Goal: Task Accomplishment & Management: Manage account settings

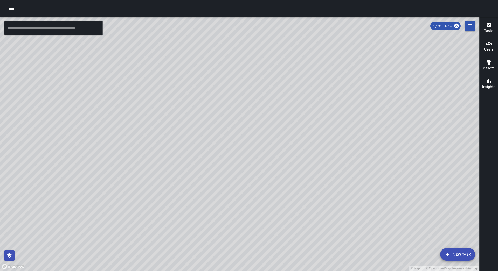
click at [11, 8] on icon "button" at bounding box center [11, 8] width 6 height 6
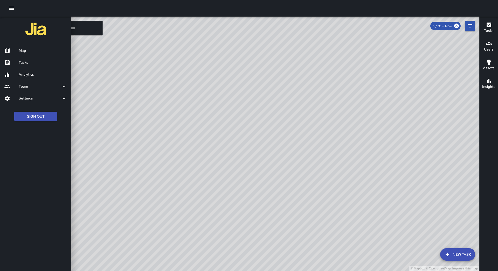
drag, startPoint x: 31, startPoint y: 65, endPoint x: 38, endPoint y: 63, distance: 7.9
click at [31, 65] on h6 "Tasks" at bounding box center [43, 63] width 48 height 6
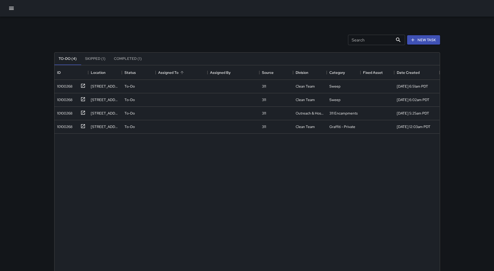
scroll to position [216, 381]
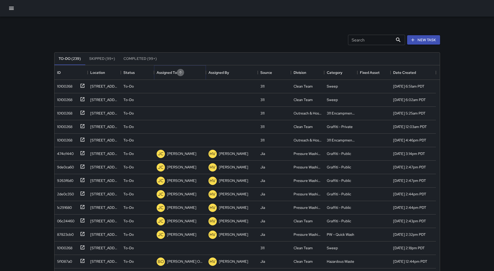
click at [181, 71] on icon "Sort" at bounding box center [180, 72] width 5 height 5
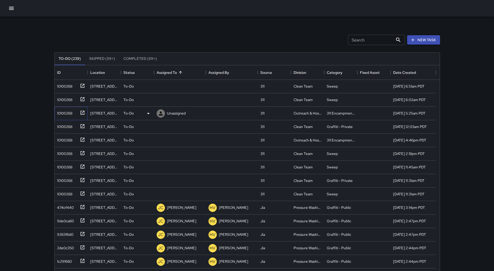
click at [64, 111] on div "10100268" at bounding box center [63, 112] width 17 height 7
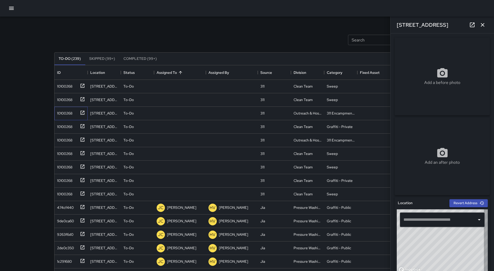
type input "**********"
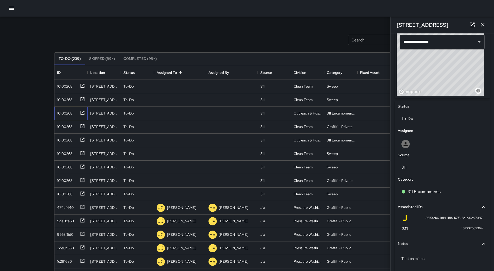
scroll to position [91, 0]
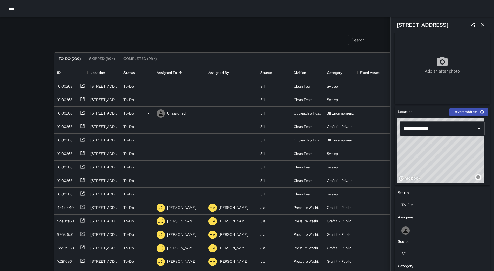
click at [179, 113] on p "Unassigned" at bounding box center [176, 113] width 19 height 5
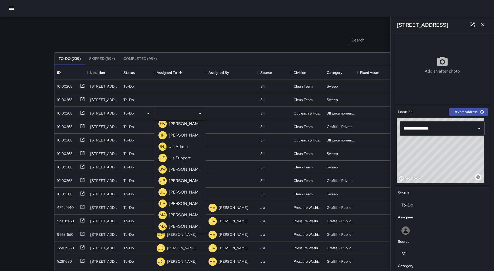
scroll to position [177, 0]
click at [181, 160] on p "[PERSON_NAME]" at bounding box center [185, 157] width 33 height 6
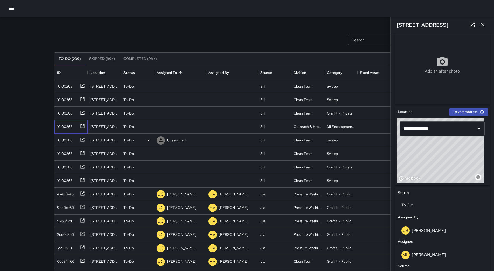
drag, startPoint x: 63, startPoint y: 125, endPoint x: 296, endPoint y: 134, distance: 232.9
click at [64, 125] on div "10100268" at bounding box center [63, 125] width 17 height 7
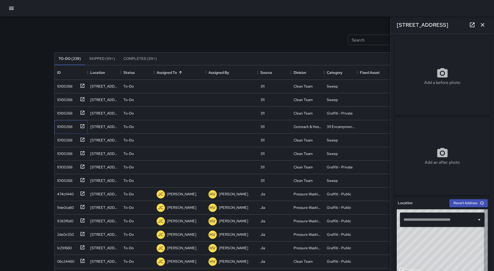
type input "**********"
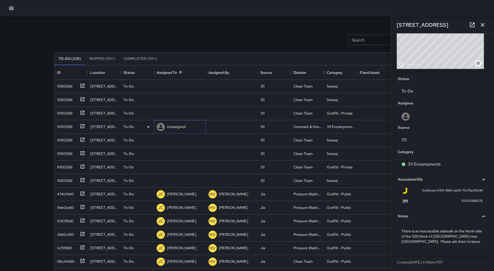
click at [174, 126] on p "Unassigned" at bounding box center [176, 126] width 19 height 5
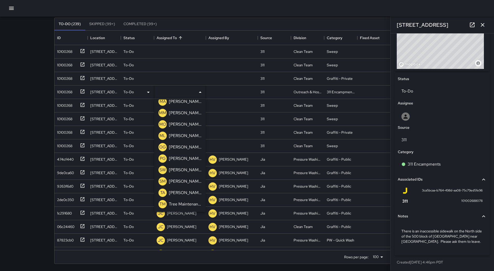
scroll to position [35, 0]
click at [187, 135] on p "[PERSON_NAME]" at bounding box center [185, 135] width 33 height 6
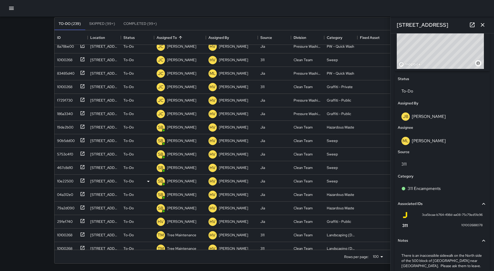
scroll to position [233, 0]
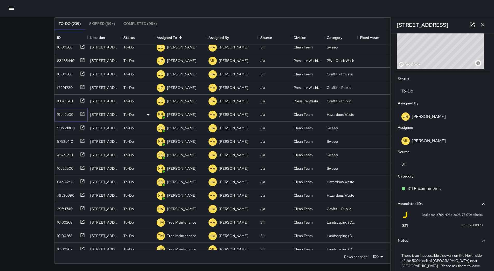
click at [62, 111] on div "19de2b00" at bounding box center [64, 113] width 18 height 7
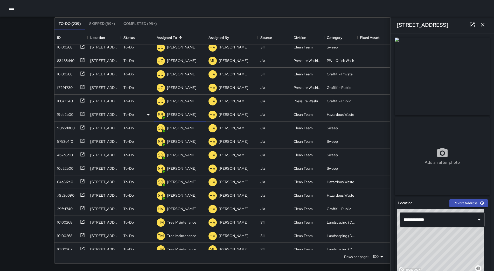
click at [183, 116] on p "[PERSON_NAME]" at bounding box center [181, 114] width 29 height 5
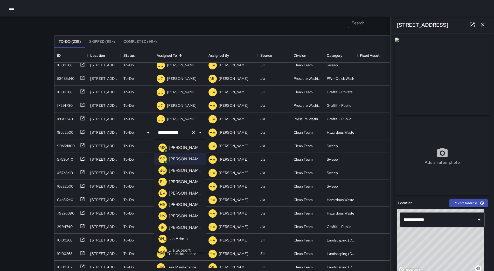
scroll to position [0, 0]
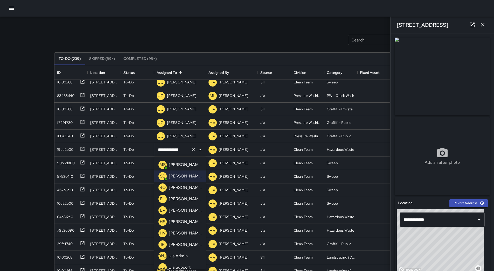
click at [179, 184] on div "[PERSON_NAME] Overall" at bounding box center [185, 187] width 35 height 8
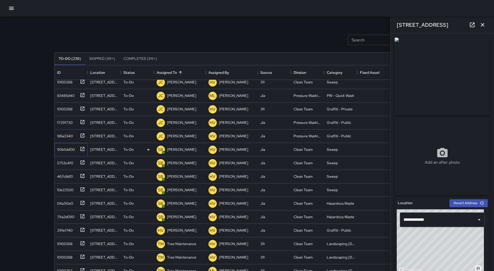
click at [68, 151] on div "90b5dd00" at bounding box center [65, 148] width 20 height 7
type input "**********"
click at [65, 151] on div "90b5dd00" at bounding box center [65, 148] width 20 height 7
click at [191, 149] on div "SB [PERSON_NAME]" at bounding box center [180, 149] width 52 height 13
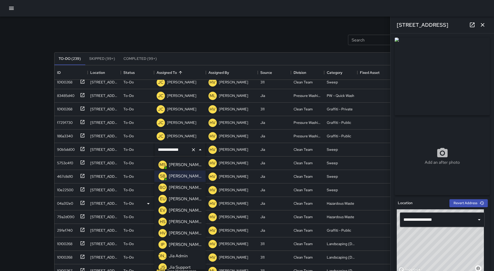
click at [186, 188] on p "[PERSON_NAME] Overall" at bounding box center [185, 188] width 33 height 6
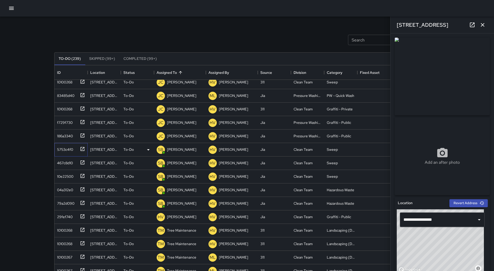
click at [66, 152] on div "5753c4f0" at bounding box center [64, 148] width 18 height 7
type input "**********"
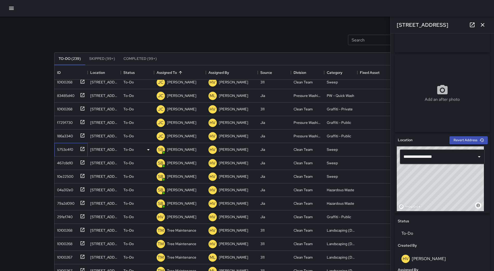
scroll to position [155, 0]
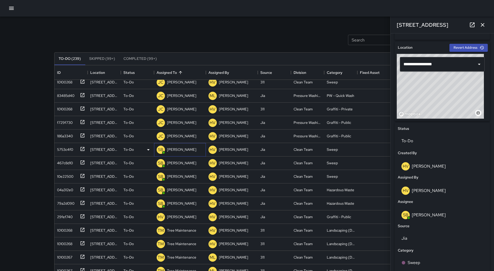
click at [181, 145] on div "SB [PERSON_NAME]" at bounding box center [176, 150] width 42 height 10
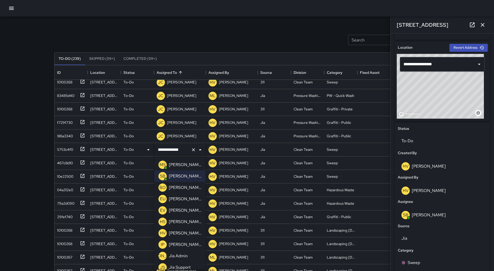
click at [181, 189] on p "[PERSON_NAME] Overall" at bounding box center [185, 188] width 33 height 6
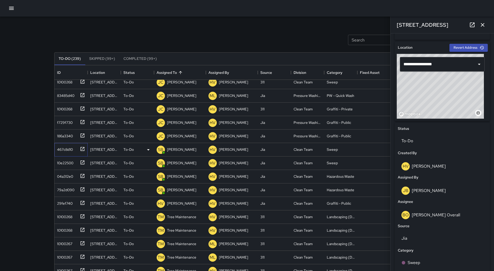
click at [67, 154] on div "467c8d10" at bounding box center [70, 149] width 33 height 13
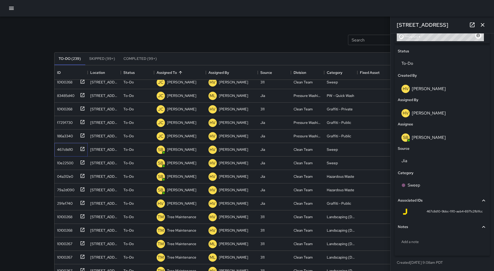
scroll to position [233, 0]
click at [178, 152] on p "[PERSON_NAME]" at bounding box center [181, 149] width 29 height 5
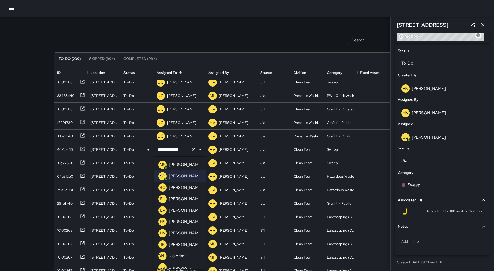
click at [180, 186] on p "[PERSON_NAME] Overall" at bounding box center [185, 188] width 33 height 6
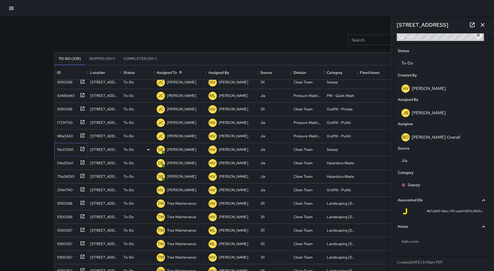
click at [72, 146] on div "10e22500" at bounding box center [64, 148] width 18 height 7
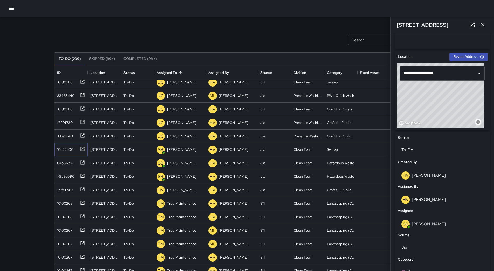
scroll to position [155, 0]
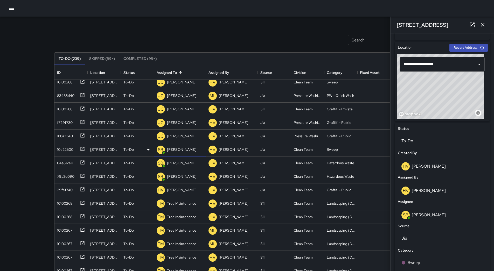
click at [177, 150] on p "[PERSON_NAME]" at bounding box center [181, 149] width 29 height 5
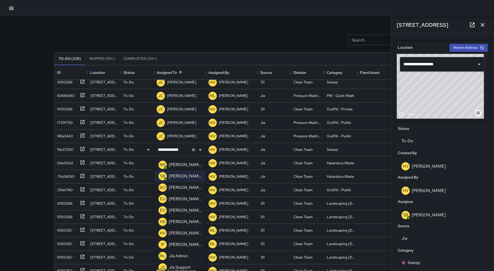
click at [180, 187] on p "[PERSON_NAME] Overall" at bounding box center [185, 188] width 33 height 6
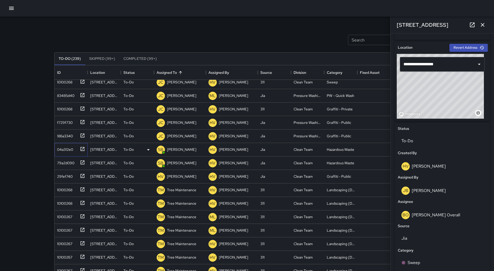
drag, startPoint x: 56, startPoint y: 151, endPoint x: 62, endPoint y: 151, distance: 5.7
click at [56, 151] on div "04a312e0" at bounding box center [64, 148] width 18 height 7
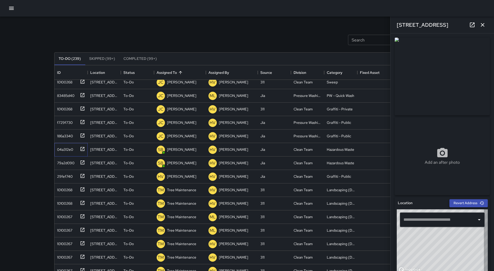
type input "**********"
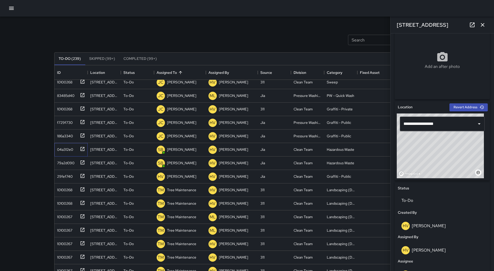
scroll to position [233, 0]
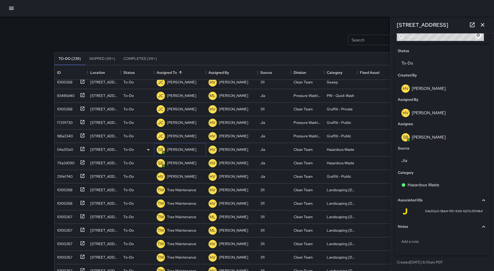
click at [179, 151] on p "[PERSON_NAME]" at bounding box center [181, 149] width 29 height 5
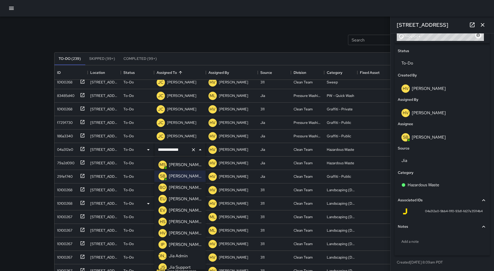
drag, startPoint x: 187, startPoint y: 189, endPoint x: 171, endPoint y: 184, distance: 17.0
click at [187, 189] on p "[PERSON_NAME] Overall" at bounding box center [185, 188] width 33 height 6
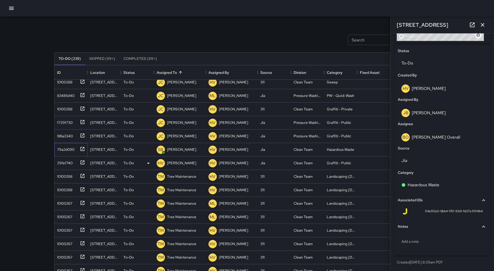
drag, startPoint x: 70, startPoint y: 150, endPoint x: 130, endPoint y: 158, distance: 61.1
click at [70, 150] on div "79a2d090" at bounding box center [64, 148] width 19 height 7
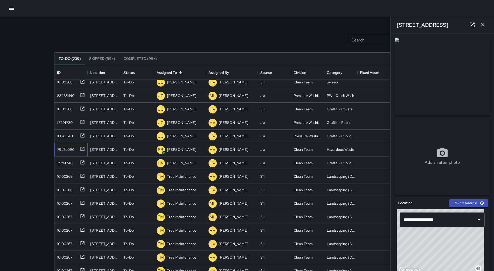
scroll to position [207, 0]
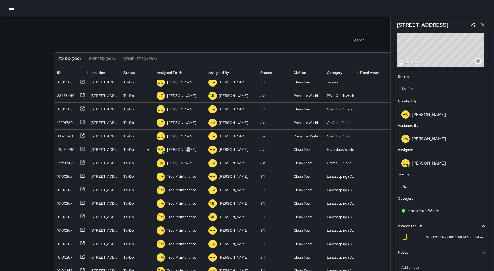
click at [185, 147] on div "[PERSON_NAME]" at bounding box center [181, 149] width 31 height 7
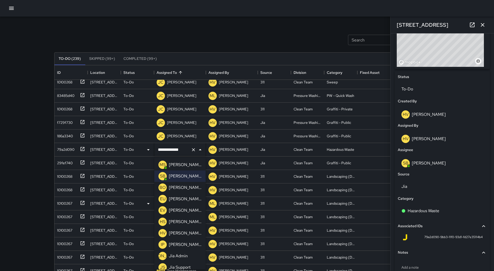
drag, startPoint x: 184, startPoint y: 186, endPoint x: 185, endPoint y: 183, distance: 2.8
click at [185, 186] on p "[PERSON_NAME] Overall" at bounding box center [185, 188] width 33 height 6
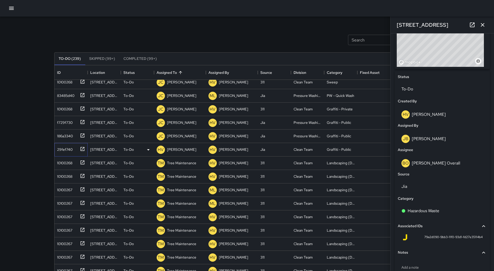
click at [67, 146] on div "29fef740" at bounding box center [64, 148] width 18 height 7
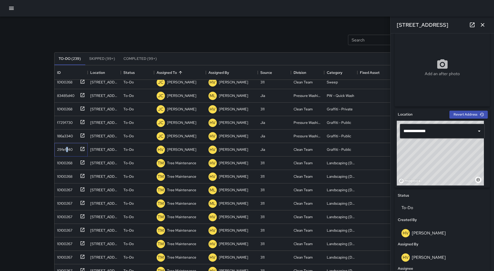
scroll to position [0, 0]
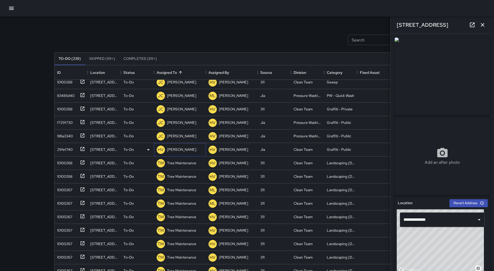
click at [175, 147] on p "[PERSON_NAME]" at bounding box center [181, 149] width 29 height 5
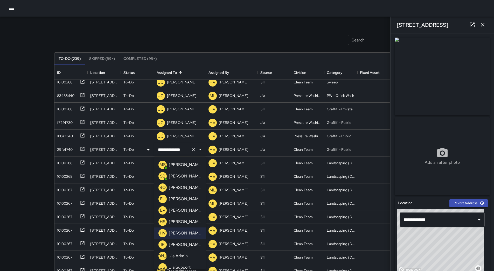
click at [185, 167] on p "[PERSON_NAME]" at bounding box center [185, 165] width 33 height 6
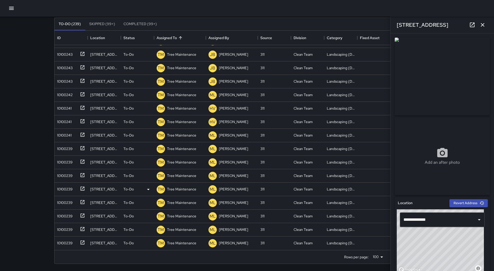
scroll to position [35, 0]
drag, startPoint x: 483, startPoint y: 24, endPoint x: 471, endPoint y: 36, distance: 17.0
click at [481, 25] on icon "button" at bounding box center [482, 25] width 6 height 6
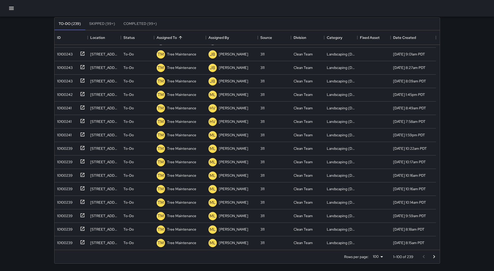
click at [433, 257] on icon "Go to next page" at bounding box center [434, 257] width 6 height 6
click at [434, 256] on icon "Go to next page" at bounding box center [434, 257] width 6 height 6
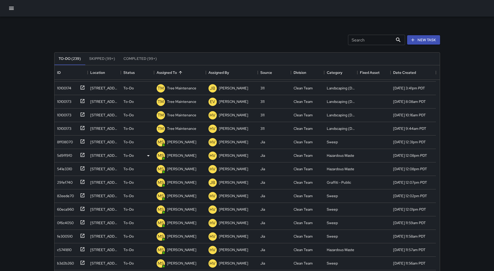
scroll to position [0, 0]
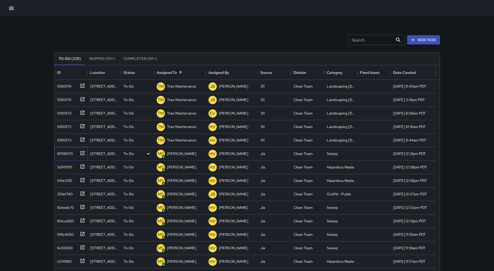
click at [64, 152] on div "8ff08070" at bounding box center [64, 152] width 18 height 7
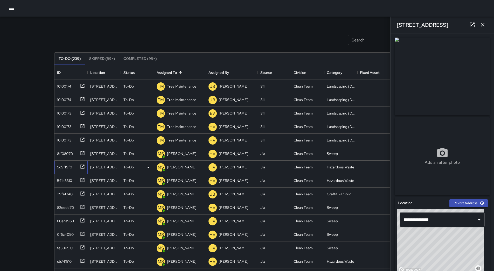
click at [72, 165] on div "5d9ff9f0" at bounding box center [70, 166] width 30 height 9
click at [68, 181] on div "541e3310" at bounding box center [63, 179] width 17 height 7
click at [70, 194] on div "29fef740" at bounding box center [64, 192] width 18 height 7
click at [73, 203] on div "82eede70" at bounding box center [64, 206] width 19 height 7
drag, startPoint x: 72, startPoint y: 218, endPoint x: 67, endPoint y: 216, distance: 4.4
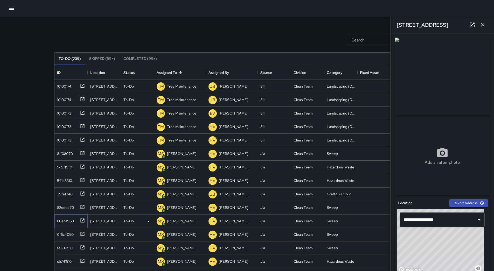
click at [71, 218] on div "60eca960" at bounding box center [64, 219] width 19 height 7
click at [73, 234] on div "0f6c4050" at bounding box center [64, 233] width 19 height 7
click at [76, 246] on div "fe300510" at bounding box center [70, 247] width 30 height 9
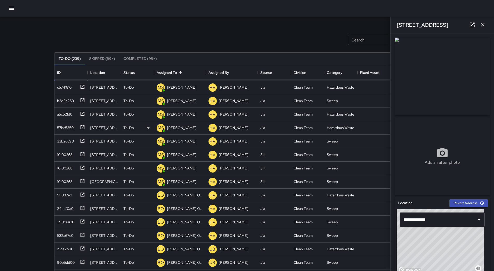
scroll to position [181, 0]
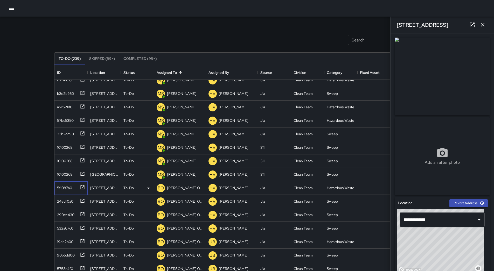
click at [62, 185] on div "5f1087a0" at bounding box center [63, 186] width 17 height 7
click at [175, 185] on p "[PERSON_NAME] Overall" at bounding box center [185, 187] width 36 height 5
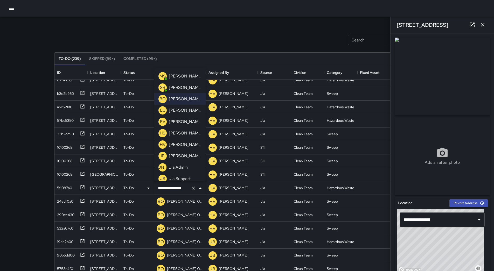
click at [184, 75] on p "[PERSON_NAME]" at bounding box center [185, 76] width 33 height 6
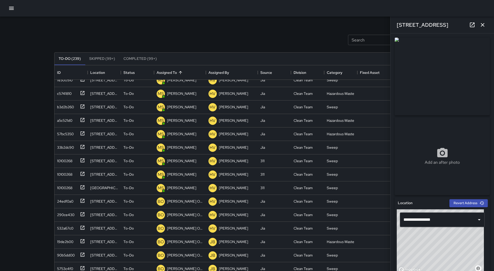
scroll to position [195, 0]
click at [62, 186] on div "24edf0a0" at bounding box center [64, 186] width 18 height 7
click at [180, 189] on p "[PERSON_NAME] Overall" at bounding box center [185, 187] width 36 height 5
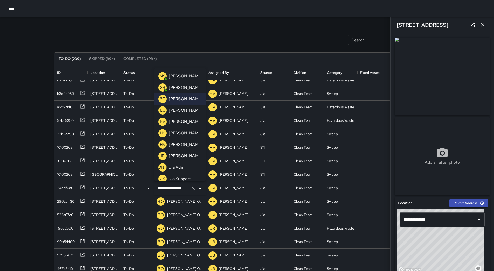
click at [182, 76] on p "[PERSON_NAME]" at bounding box center [185, 76] width 33 height 6
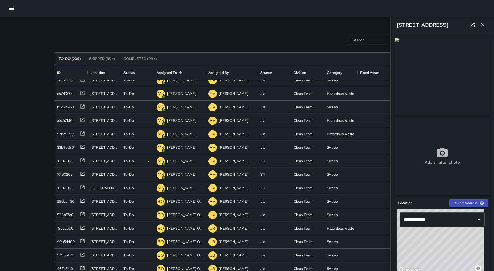
scroll to position [208, 0]
click at [72, 188] on div "290ce430" at bounding box center [64, 186] width 19 height 7
click at [141, 188] on div "To-Do" at bounding box center [137, 188] width 28 height 6
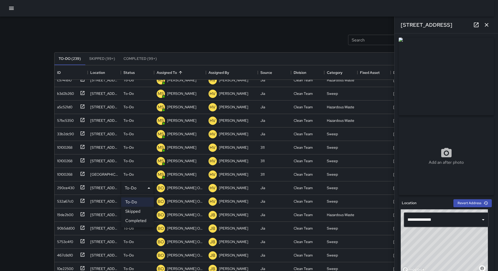
drag, startPoint x: 134, startPoint y: 210, endPoint x: 126, endPoint y: 210, distance: 7.8
click at [133, 210] on li "Skipped" at bounding box center [137, 211] width 33 height 9
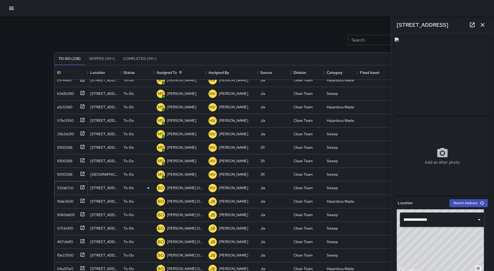
click at [60, 190] on div "532a67c0" at bounding box center [64, 186] width 18 height 7
click at [180, 188] on p "[PERSON_NAME] Overall" at bounding box center [185, 187] width 36 height 5
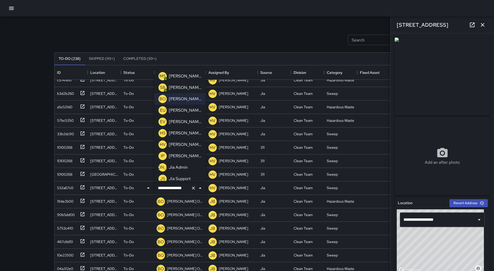
drag, startPoint x: 170, startPoint y: 74, endPoint x: 170, endPoint y: 80, distance: 5.2
click at [171, 74] on p "[PERSON_NAME]" at bounding box center [185, 76] width 33 height 6
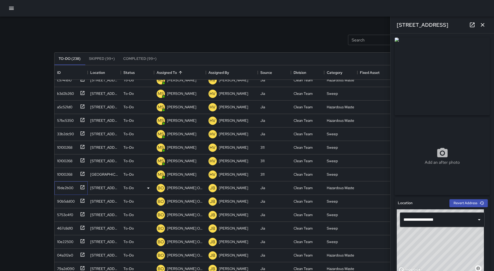
click at [61, 188] on div "19de2b00" at bounding box center [64, 186] width 18 height 7
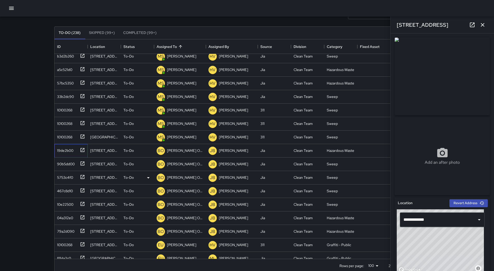
scroll to position [229, 0]
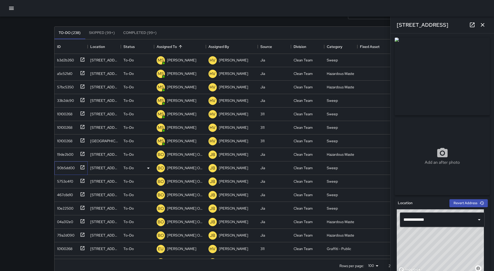
click at [67, 166] on div "90b5dd00" at bounding box center [65, 166] width 20 height 7
click at [67, 182] on div "5753c4f0" at bounding box center [64, 180] width 18 height 7
click at [70, 207] on div "10e22500" at bounding box center [64, 207] width 18 height 7
drag, startPoint x: 70, startPoint y: 208, endPoint x: 71, endPoint y: 218, distance: 10.2
click at [71, 218] on div "04a312e0" at bounding box center [64, 220] width 18 height 7
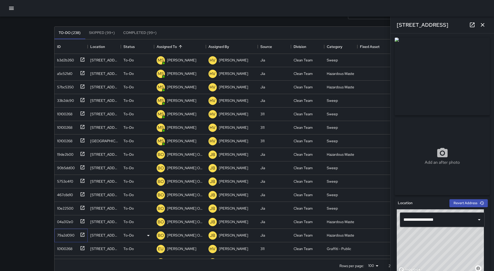
click at [73, 230] on div "79a2d090" at bounding box center [70, 235] width 33 height 13
click at [60, 207] on div "10e22500" at bounding box center [64, 207] width 18 height 7
click at [70, 221] on div "04a312e0" at bounding box center [64, 220] width 18 height 7
click at [69, 233] on div "79a2d090" at bounding box center [64, 234] width 19 height 7
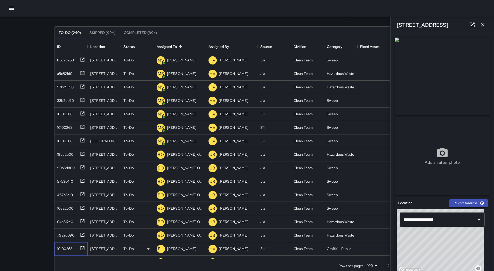
click at [71, 246] on div "10100268" at bounding box center [63, 247] width 17 height 7
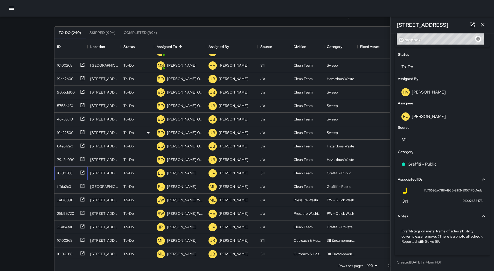
scroll to position [334, 0]
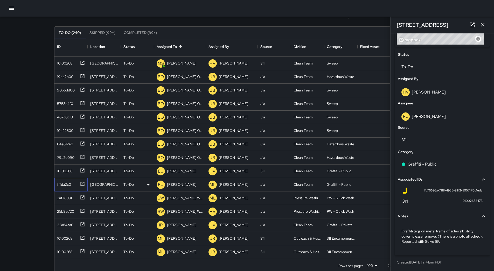
click at [73, 187] on div "fffda2c0" at bounding box center [70, 183] width 30 height 9
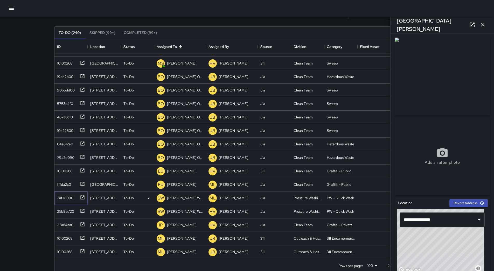
click at [73, 195] on div "2af78090" at bounding box center [64, 196] width 18 height 7
click at [180, 198] on p "[PERSON_NAME] Weekly" at bounding box center [185, 197] width 36 height 5
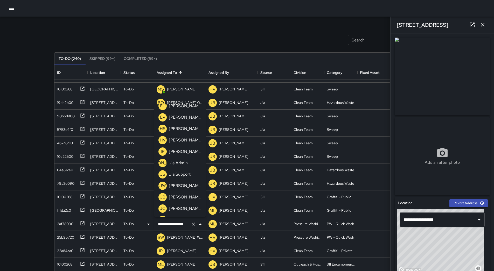
scroll to position [52, 0]
click at [189, 196] on p "[PERSON_NAME]" at bounding box center [185, 197] width 33 height 6
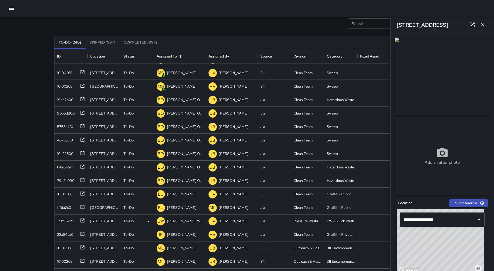
scroll to position [35, 0]
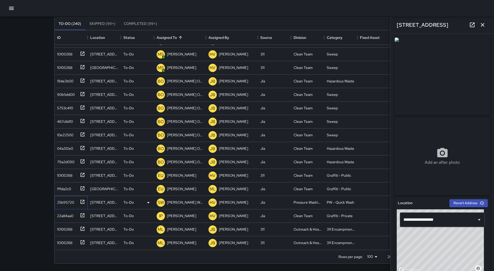
click at [66, 200] on div "25b95720" at bounding box center [64, 201] width 19 height 7
click at [181, 199] on div "[PERSON_NAME] Weekly" at bounding box center [185, 202] width 38 height 7
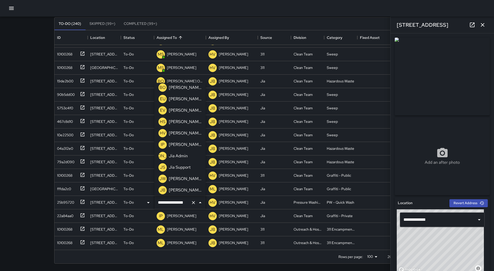
scroll to position [52, 0]
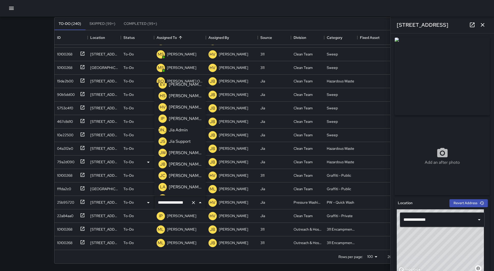
click at [187, 176] on p "[PERSON_NAME]" at bounding box center [185, 176] width 33 height 6
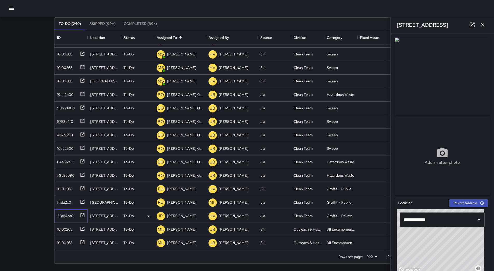
click at [67, 215] on div "22a84aa0" at bounding box center [64, 214] width 18 height 7
click at [189, 217] on p "[PERSON_NAME]" at bounding box center [181, 215] width 29 height 5
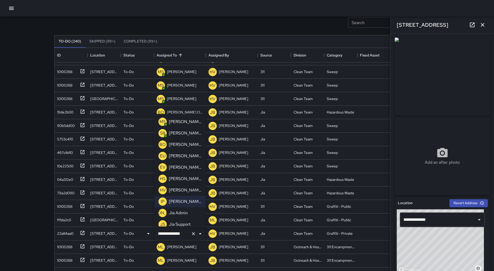
scroll to position [9, 0]
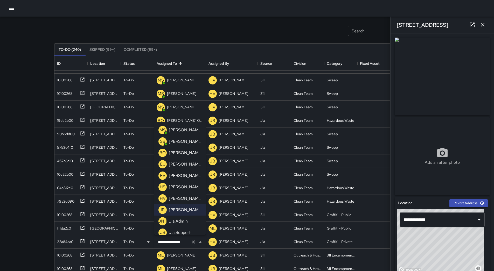
click at [183, 167] on p "[PERSON_NAME]" at bounding box center [185, 164] width 33 height 6
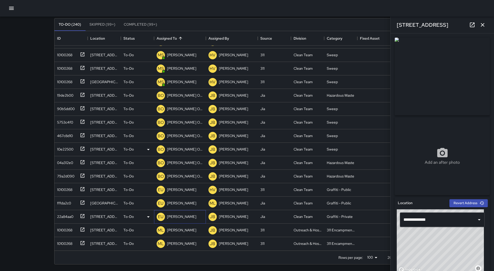
scroll to position [35, 0]
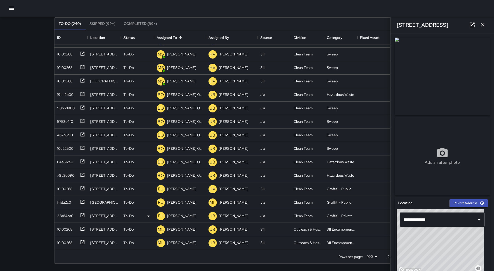
click at [482, 25] on icon "button" at bounding box center [482, 25] width 4 height 4
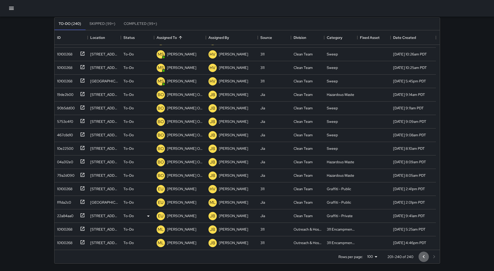
click at [423, 255] on icon "Go to previous page" at bounding box center [423, 257] width 6 height 6
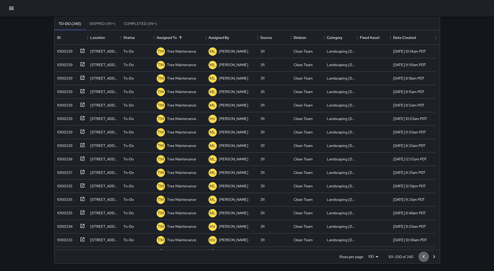
click at [423, 255] on icon "Go to previous page" at bounding box center [423, 257] width 6 height 6
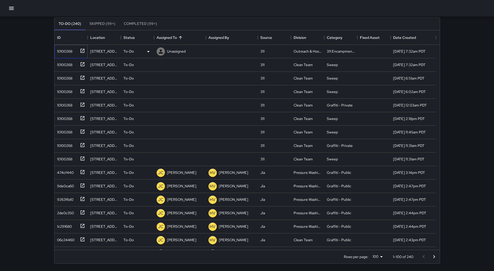
click at [60, 51] on div "10100268" at bounding box center [63, 50] width 17 height 7
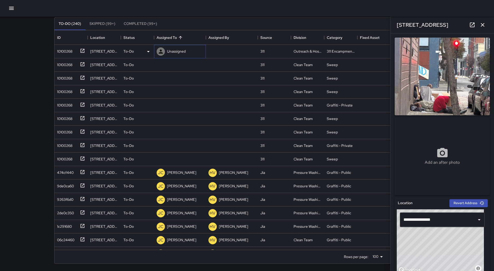
click at [182, 48] on div "Unassigned" at bounding box center [170, 51] width 31 height 10
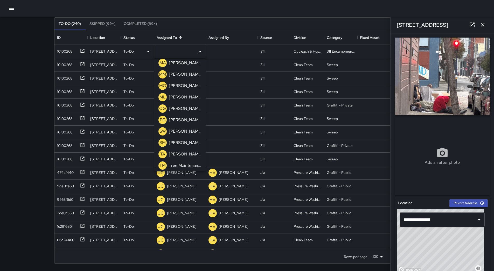
scroll to position [177, 0]
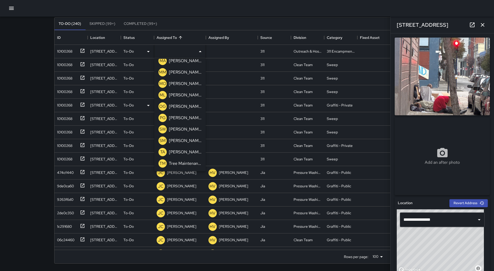
drag, startPoint x: 180, startPoint y: 97, endPoint x: 165, endPoint y: 96, distance: 15.1
click at [180, 97] on p "[PERSON_NAME]" at bounding box center [185, 95] width 33 height 6
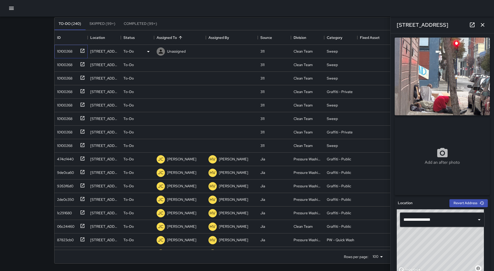
click at [65, 54] on div "10100268" at bounding box center [70, 51] width 33 height 13
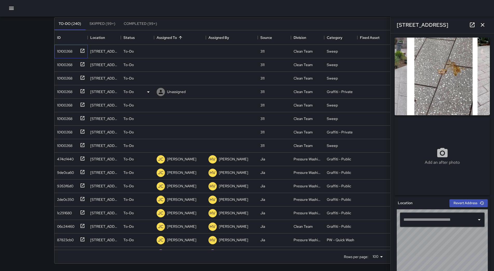
type input "**********"
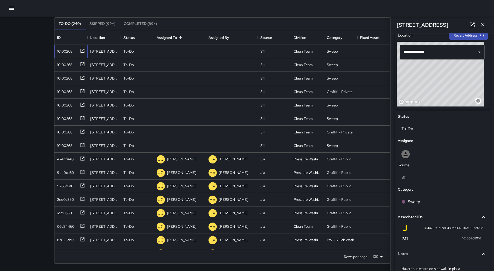
scroll to position [195, 0]
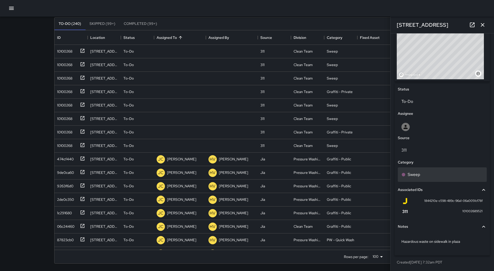
click at [422, 173] on div "Sweep" at bounding box center [442, 175] width 82 height 6
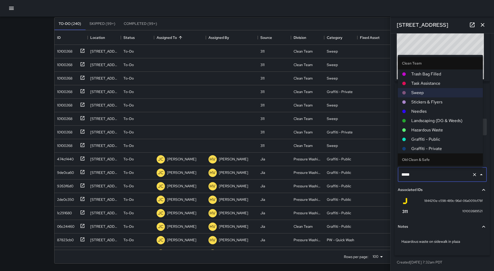
click at [433, 129] on span "Hazardous Waste" at bounding box center [444, 130] width 67 height 6
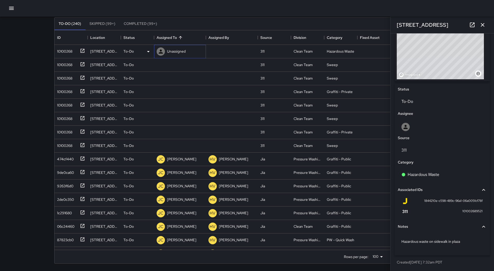
click at [182, 47] on div "Unassigned" at bounding box center [170, 51] width 31 height 10
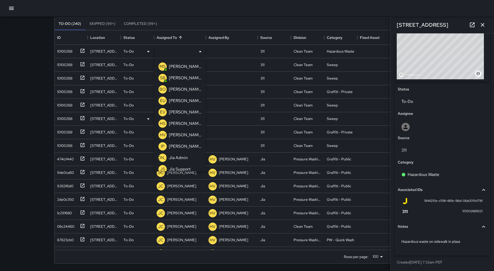
click at [185, 103] on p "[PERSON_NAME]" at bounding box center [185, 101] width 33 height 6
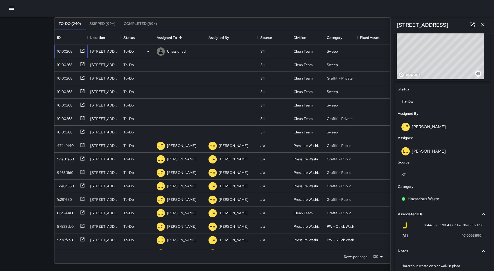
click at [71, 52] on div "10100268" at bounding box center [63, 50] width 17 height 7
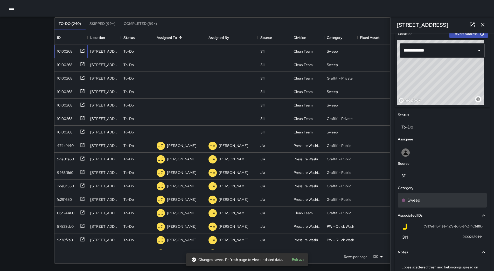
scroll to position [112, 0]
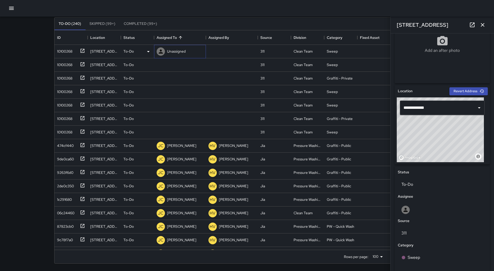
click at [172, 52] on p "Unassigned" at bounding box center [176, 51] width 19 height 5
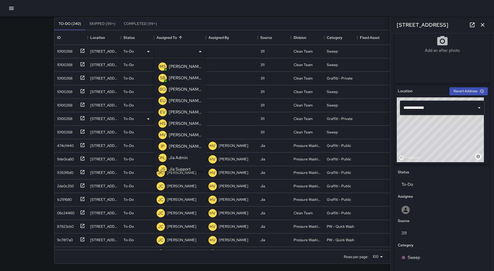
click at [183, 104] on div "[PERSON_NAME]" at bounding box center [185, 101] width 35 height 8
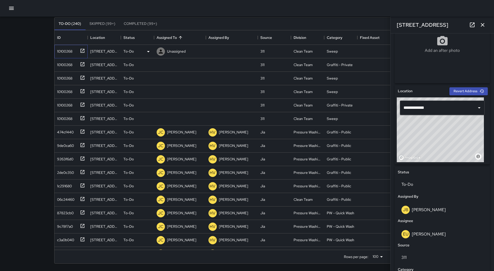
click at [67, 56] on div "10100268" at bounding box center [70, 51] width 33 height 13
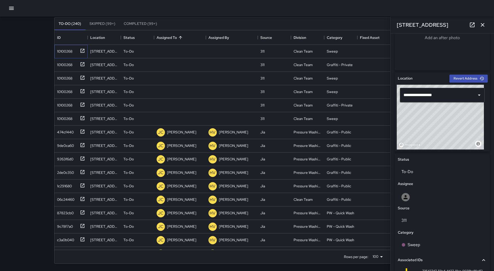
scroll to position [181, 0]
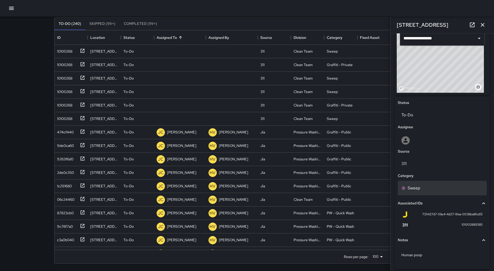
click at [447, 189] on div "Sweep" at bounding box center [442, 188] width 82 height 6
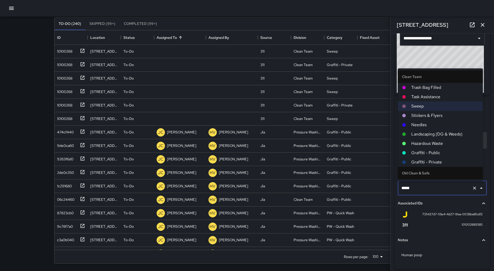
click at [434, 144] on span "Hazardous Waste" at bounding box center [444, 143] width 67 height 6
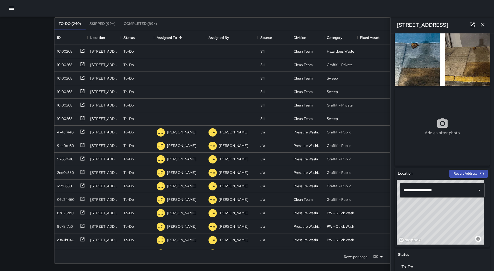
scroll to position [52, 0]
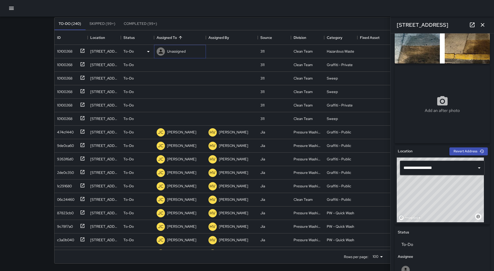
click at [185, 53] on p "Unassigned" at bounding box center [176, 51] width 19 height 5
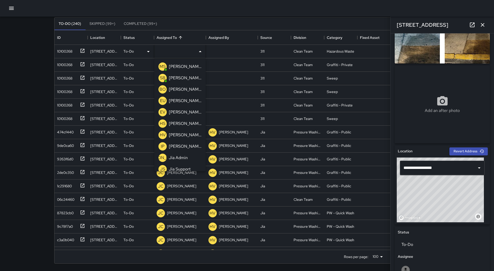
click at [185, 100] on p "[PERSON_NAME]" at bounding box center [185, 101] width 33 height 6
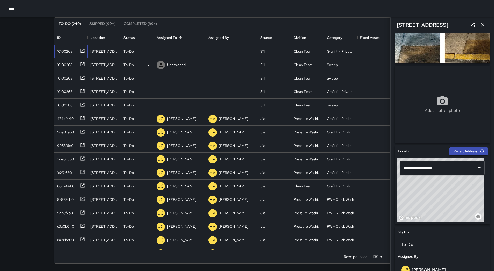
drag, startPoint x: 68, startPoint y: 51, endPoint x: 145, endPoint y: 60, distance: 77.6
click at [68, 51] on div "10100268" at bounding box center [63, 50] width 17 height 7
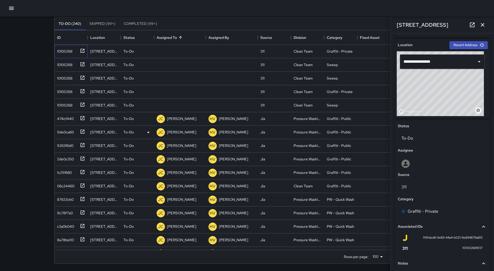
scroll to position [195, 0]
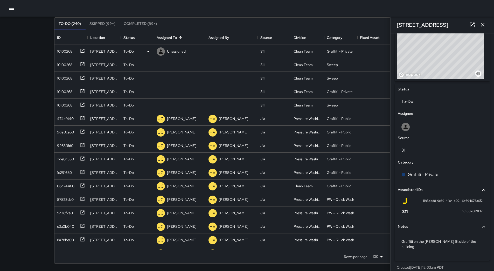
click at [183, 52] on p "Unassigned" at bounding box center [176, 51] width 19 height 5
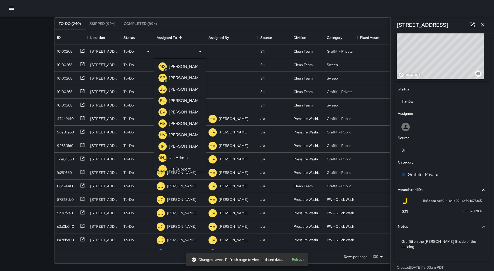
click at [182, 101] on p "[PERSON_NAME]" at bounding box center [185, 101] width 33 height 6
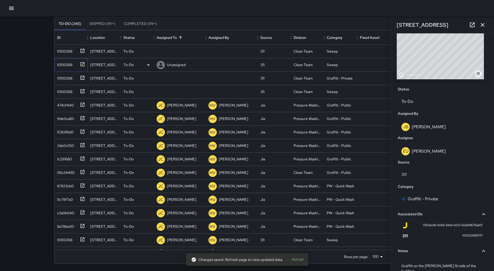
click at [65, 59] on div "10100268" at bounding box center [70, 64] width 33 height 13
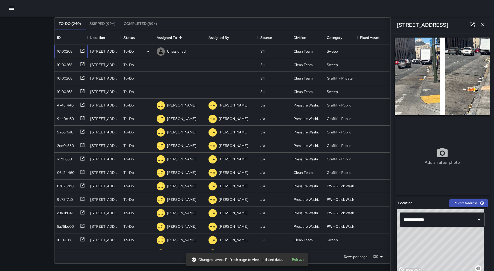
click at [64, 56] on div "10100268" at bounding box center [70, 51] width 33 height 13
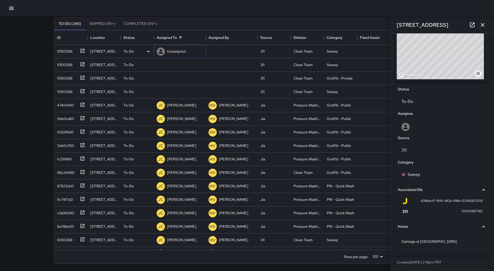
click at [181, 53] on p "Unassigned" at bounding box center [176, 51] width 19 height 5
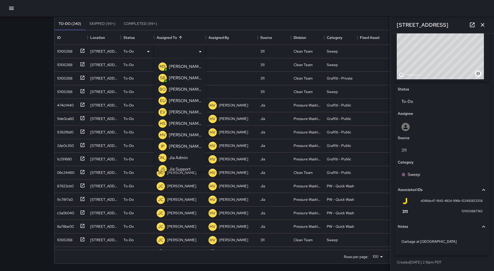
click at [173, 79] on p "[PERSON_NAME]" at bounding box center [185, 78] width 33 height 6
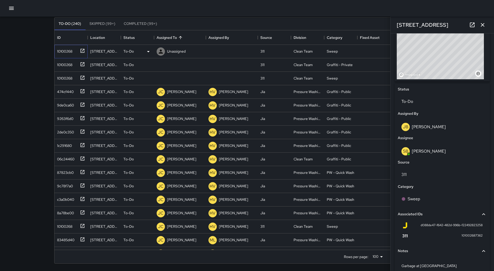
click at [60, 52] on div "10100268" at bounding box center [63, 50] width 17 height 7
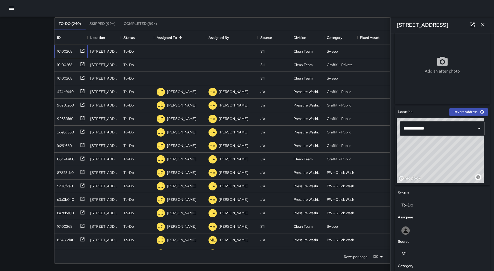
scroll to position [0, 0]
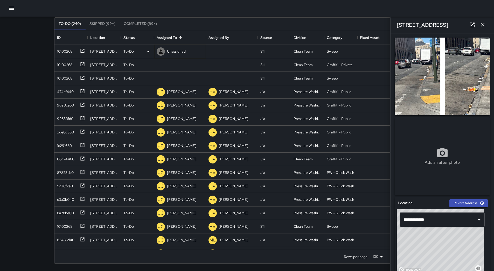
click at [186, 51] on p "Unassigned" at bounding box center [176, 51] width 19 height 5
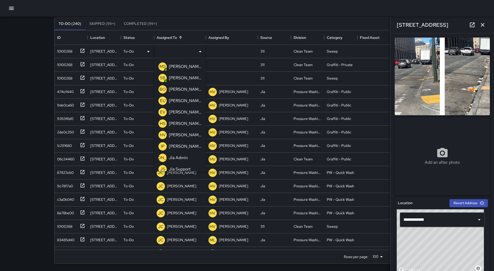
click at [187, 69] on p "[PERSON_NAME]" at bounding box center [185, 66] width 33 height 6
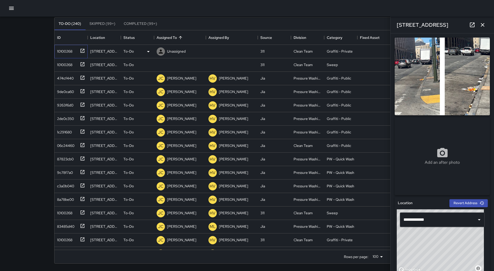
click at [71, 53] on div "10100268" at bounding box center [63, 50] width 17 height 7
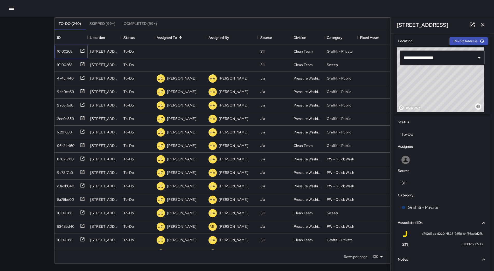
scroll to position [205, 0]
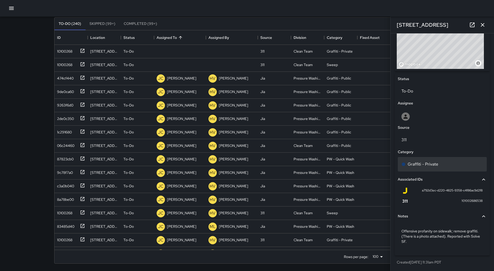
click at [453, 166] on div "Graffiti - Private" at bounding box center [442, 164] width 82 height 6
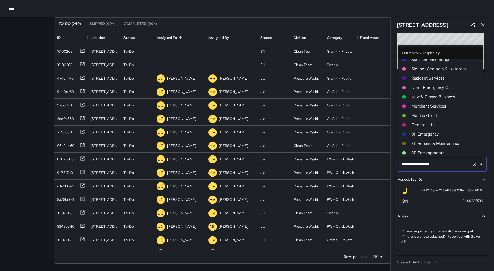
scroll to position [427, 0]
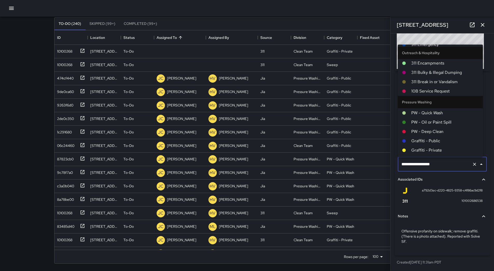
click at [444, 141] on span "Graffiti - Public" at bounding box center [444, 141] width 67 height 6
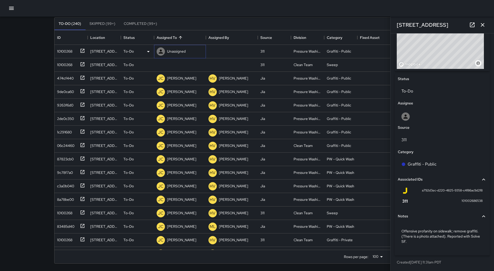
click at [186, 51] on div "Unassigned" at bounding box center [176, 51] width 21 height 7
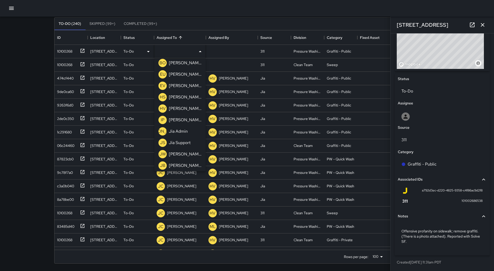
scroll to position [52, 0]
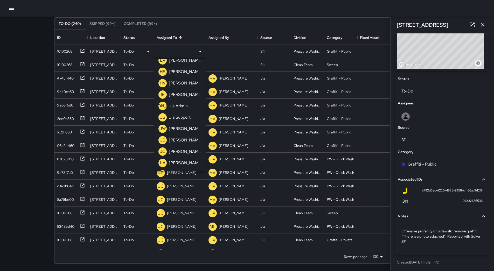
click at [186, 150] on p "[PERSON_NAME]" at bounding box center [185, 151] width 33 height 6
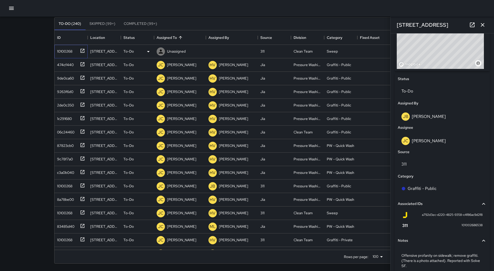
click at [67, 54] on div "10100268" at bounding box center [70, 50] width 30 height 9
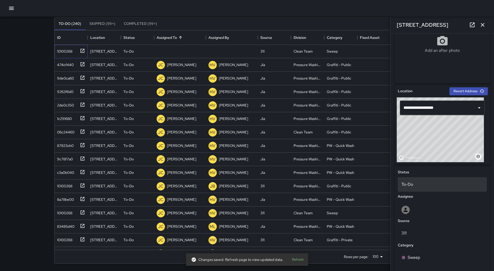
scroll to position [81, 0]
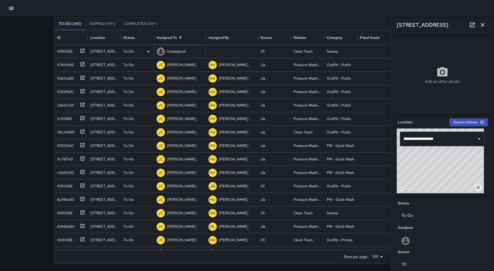
click at [179, 49] on p "Unassigned" at bounding box center [176, 51] width 19 height 5
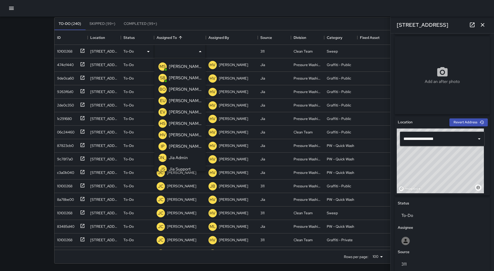
click at [182, 70] on div "[PERSON_NAME]" at bounding box center [185, 66] width 35 height 8
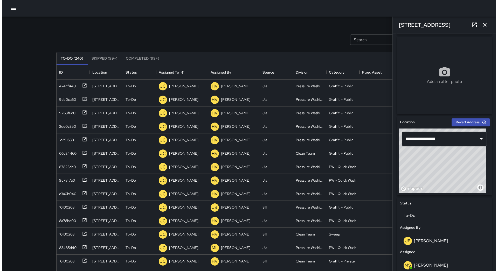
scroll to position [0, 0]
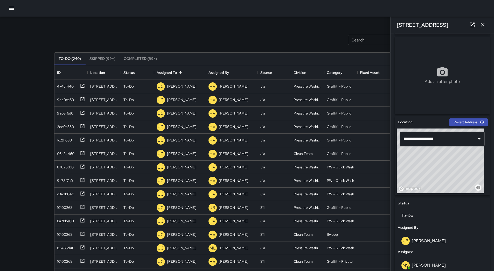
click at [13, 10] on icon "button" at bounding box center [11, 8] width 6 height 6
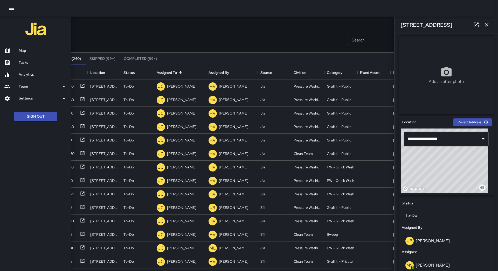
drag, startPoint x: 20, startPoint y: 36, endPoint x: 20, endPoint y: 40, distance: 4.1
click at [20, 36] on div at bounding box center [35, 30] width 71 height 26
click at [20, 48] on div "Map" at bounding box center [35, 51] width 71 height 12
